Goal: Task Accomplishment & Management: Manage account settings

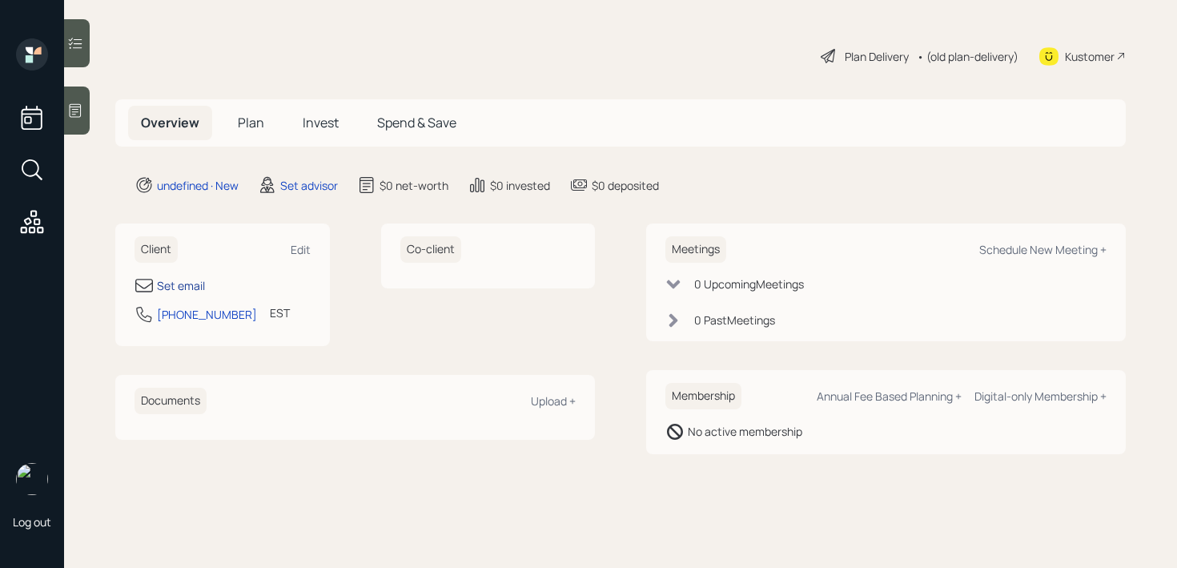
click at [194, 291] on div "Set email" at bounding box center [181, 285] width 48 height 17
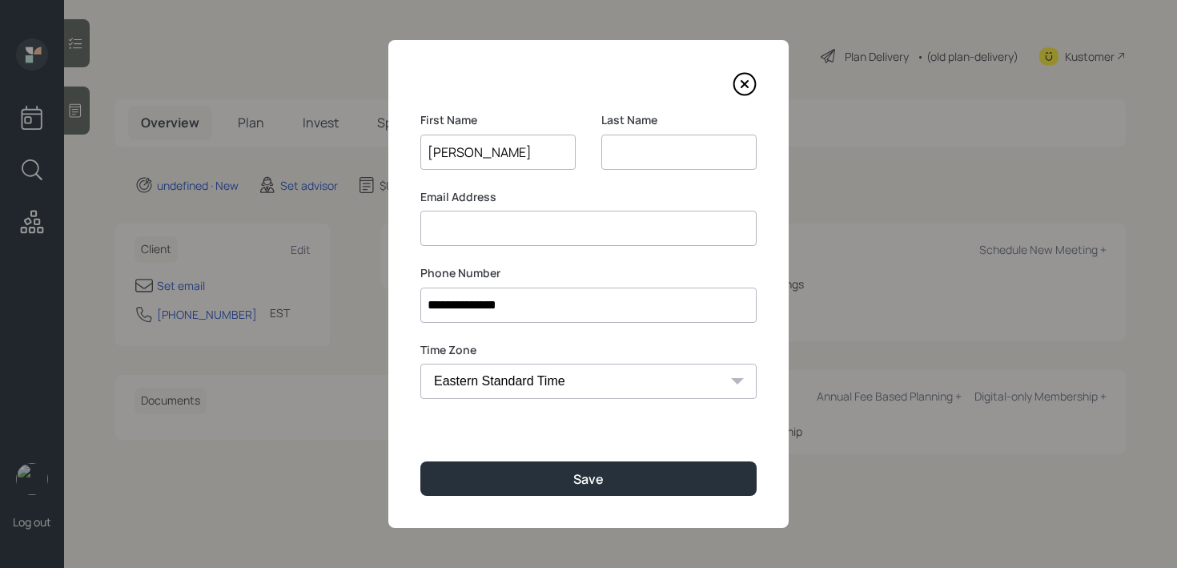
type input "[PERSON_NAME]"
click at [681, 147] on input at bounding box center [678, 152] width 155 height 35
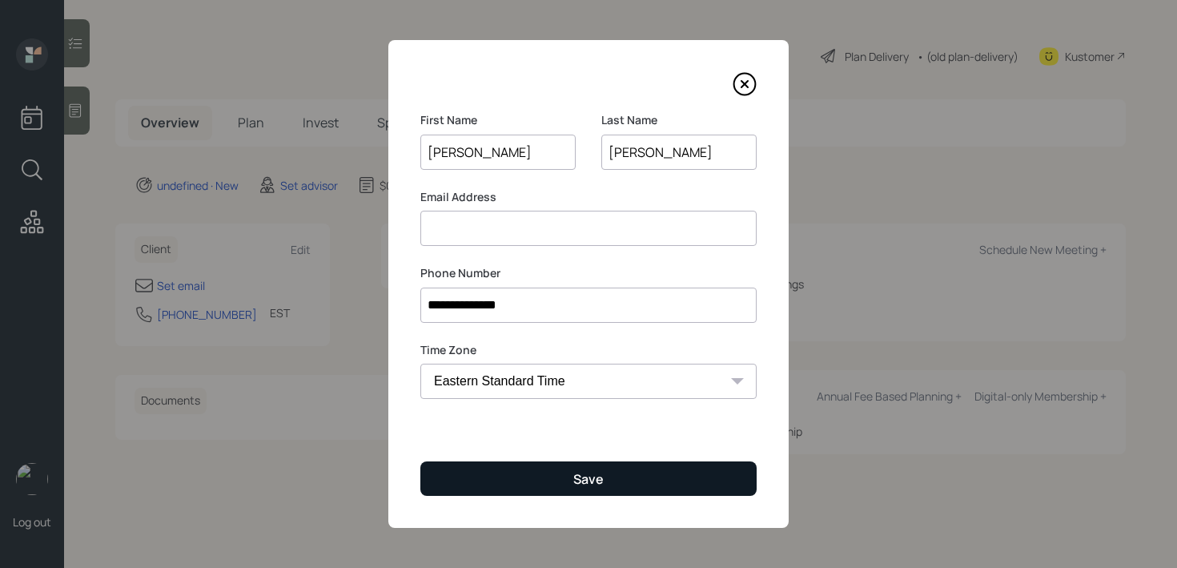
type input "[PERSON_NAME]"
click at [638, 469] on button "Save" at bounding box center [588, 478] width 336 height 34
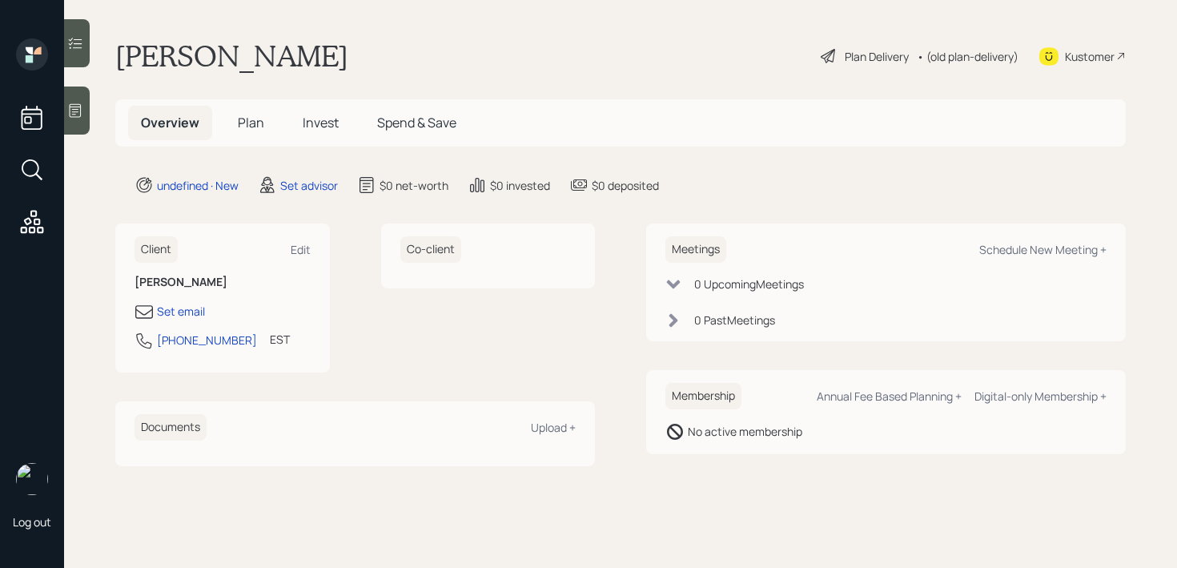
click at [78, 100] on div at bounding box center [77, 110] width 26 height 48
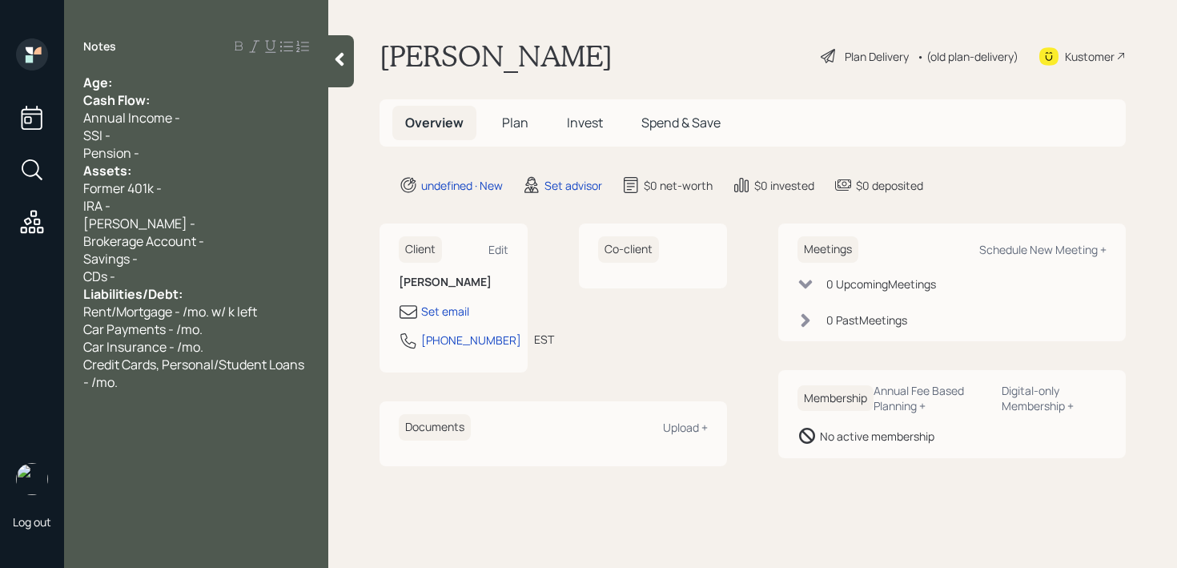
click at [149, 66] on div "Notes Age: Cash Flow: Annual Income - SSI - Pension - Assets: Former 401k - IRA…" at bounding box center [196, 293] width 264 height 510
click at [154, 75] on div "Age:" at bounding box center [196, 83] width 226 height 18
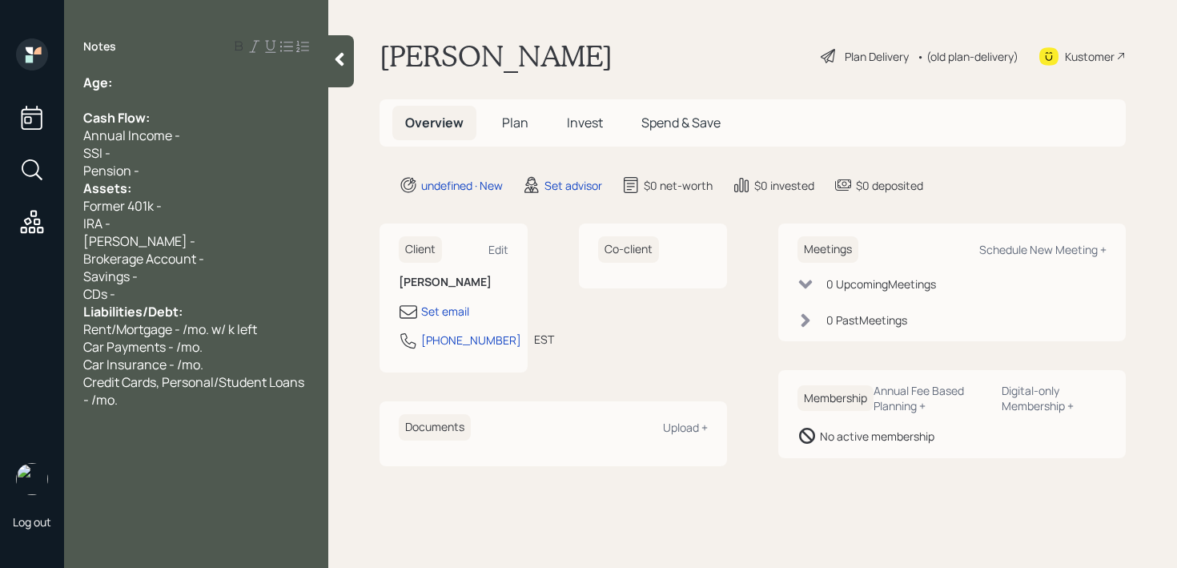
click at [167, 159] on div "SSI -" at bounding box center [196, 153] width 226 height 18
click at [168, 171] on div "Pension -" at bounding box center [196, 171] width 226 height 18
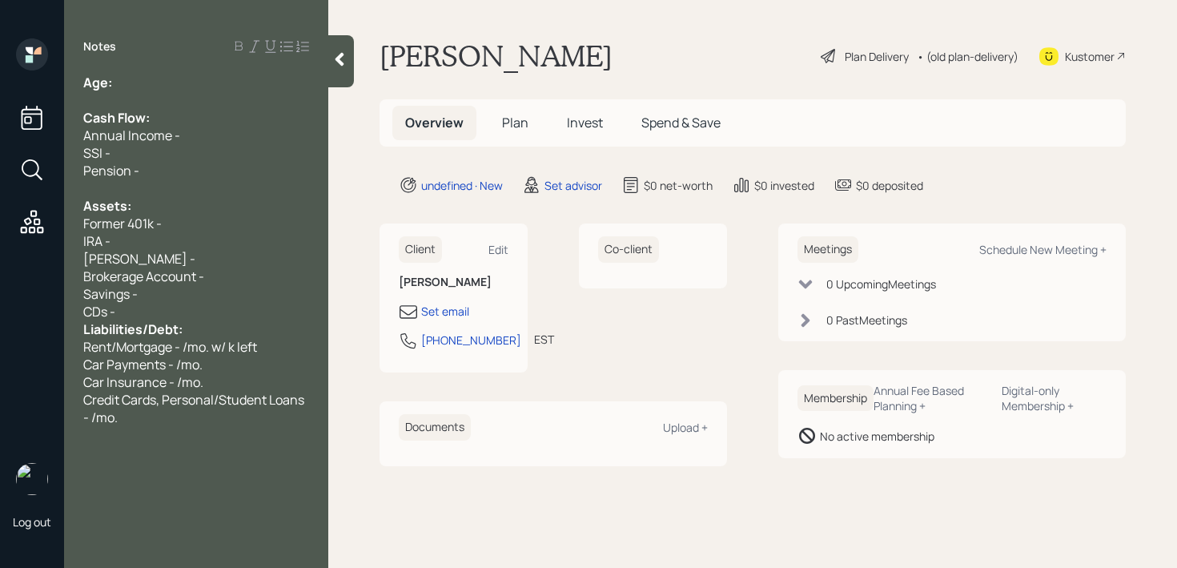
click at [180, 314] on div "CDs -" at bounding box center [196, 312] width 226 height 18
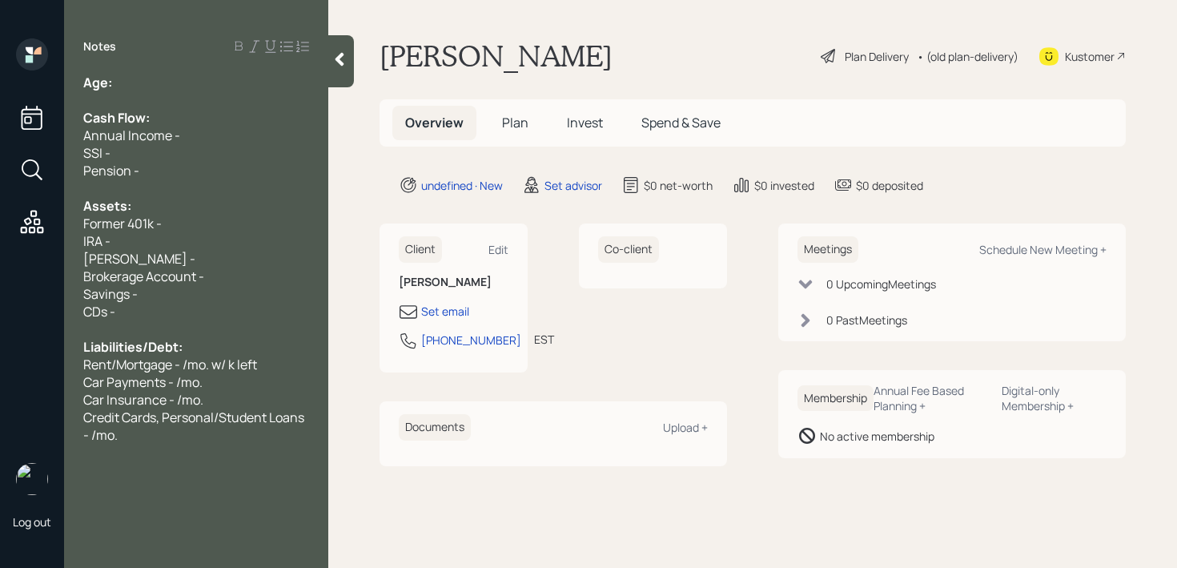
click at [197, 80] on div "Age:" at bounding box center [196, 83] width 226 height 18
click at [203, 137] on div "Annual Income -" at bounding box center [196, 135] width 226 height 18
drag, startPoint x: 141, startPoint y: 89, endPoint x: 118, endPoint y: 90, distance: 23.2
click at [118, 90] on div "Age: [DEMOGRAPHIC_DATA]" at bounding box center [196, 83] width 226 height 18
click at [215, 281] on div "Brokerage Account -" at bounding box center [196, 276] width 226 height 18
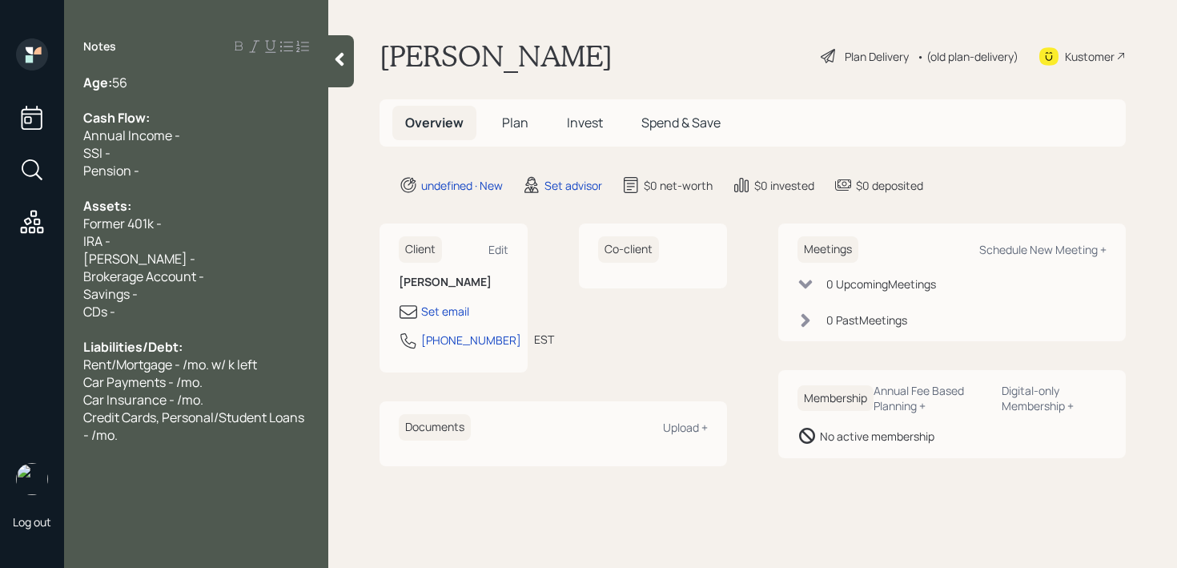
click at [171, 320] on div at bounding box center [196, 329] width 226 height 18
click at [164, 313] on div "CDs -" at bounding box center [196, 312] width 226 height 18
click at [171, 301] on div "Savings -" at bounding box center [196, 294] width 226 height 18
click at [187, 418] on span "Credit Cards, Personal/Student Loans - /mo." at bounding box center [194, 425] width 223 height 35
click at [174, 445] on div "Notes Age: [DEMOGRAPHIC_DATA] Cash Flow: Annual Income - SSI - Pension - Assets…" at bounding box center [196, 293] width 264 height 510
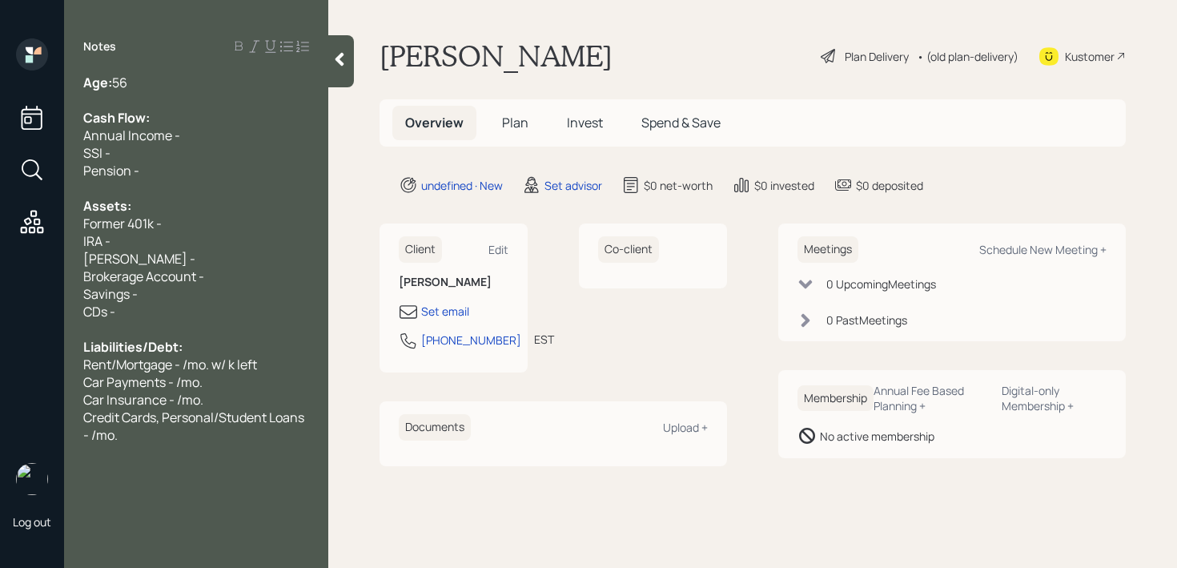
click at [171, 445] on div "Notes Age: [DEMOGRAPHIC_DATA] Cash Flow: Annual Income - SSI - Pension - Assets…" at bounding box center [196, 293] width 264 height 510
click at [163, 436] on div "Credit Cards, Personal/Student Loans - /mo." at bounding box center [196, 425] width 226 height 35
click at [453, 318] on div "Set email" at bounding box center [445, 311] width 48 height 17
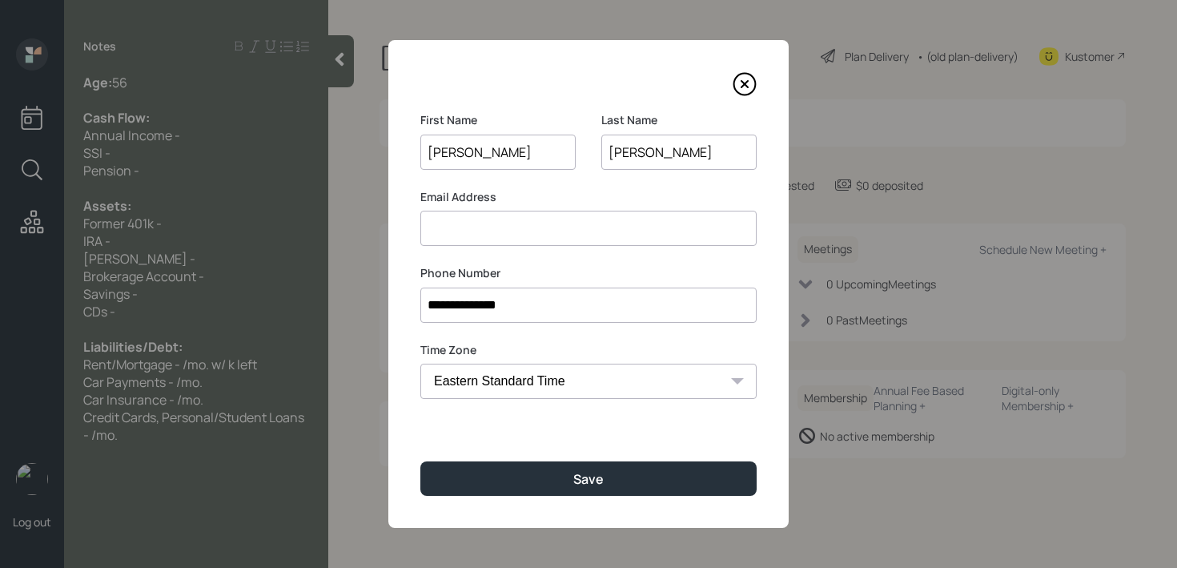
click at [579, 223] on input at bounding box center [588, 228] width 336 height 35
click at [484, 238] on input "[EMAIL_ADDRESS][DOMAIN_NAME]" at bounding box center [588, 228] width 336 height 35
click at [484, 233] on input "[EMAIL_ADDRESS][DOMAIN_NAME]" at bounding box center [588, 228] width 336 height 35
click at [489, 231] on input "[EMAIL_ADDRESS][DOMAIN_NAME]" at bounding box center [588, 228] width 336 height 35
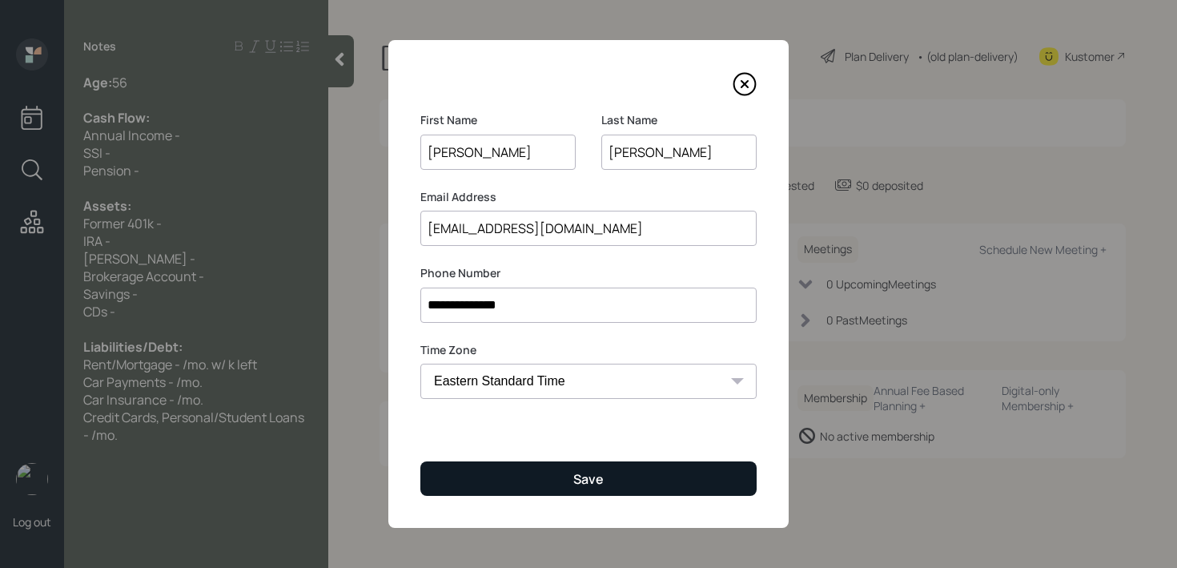
type input "[EMAIL_ADDRESS][DOMAIN_NAME]"
click at [593, 469] on button "Save" at bounding box center [588, 478] width 336 height 34
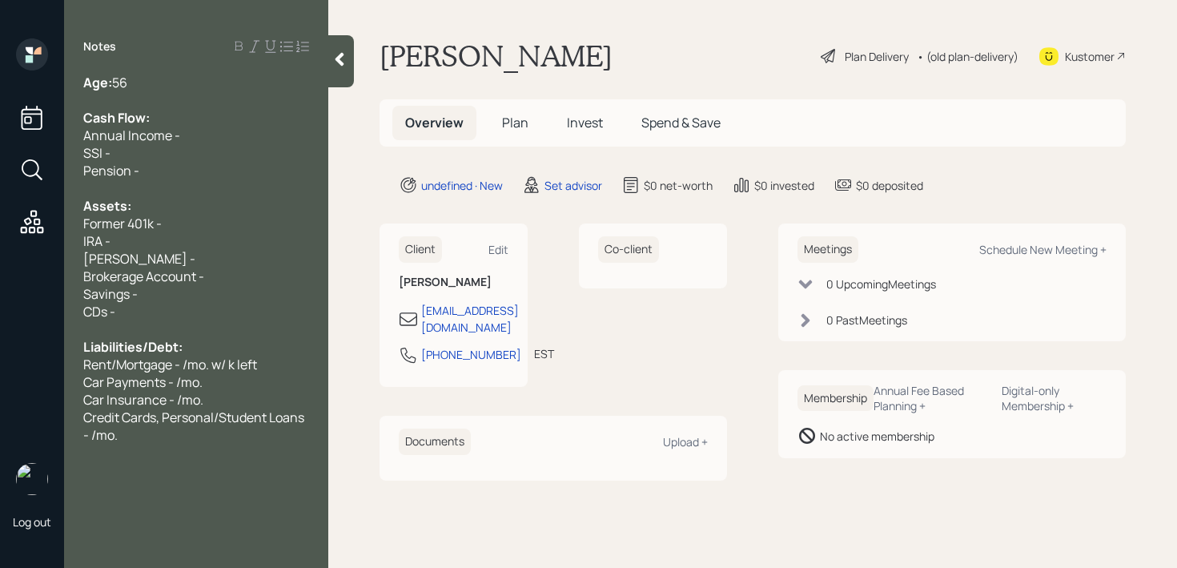
click at [1074, 50] on div "Kustomer" at bounding box center [1090, 56] width 50 height 17
